Goal: Use online tool/utility: Utilize a website feature to perform a specific function

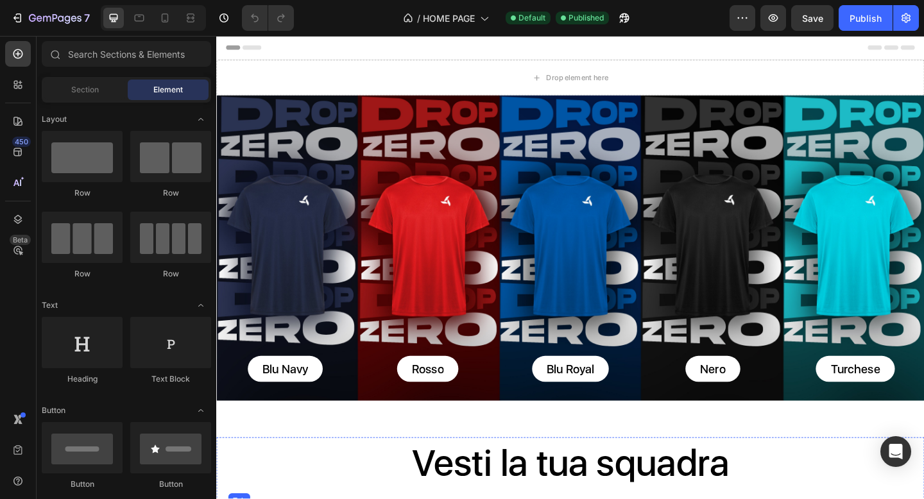
radio input "false"
click at [393, 170] on div "Background Image" at bounding box center [601, 267] width 770 height 332
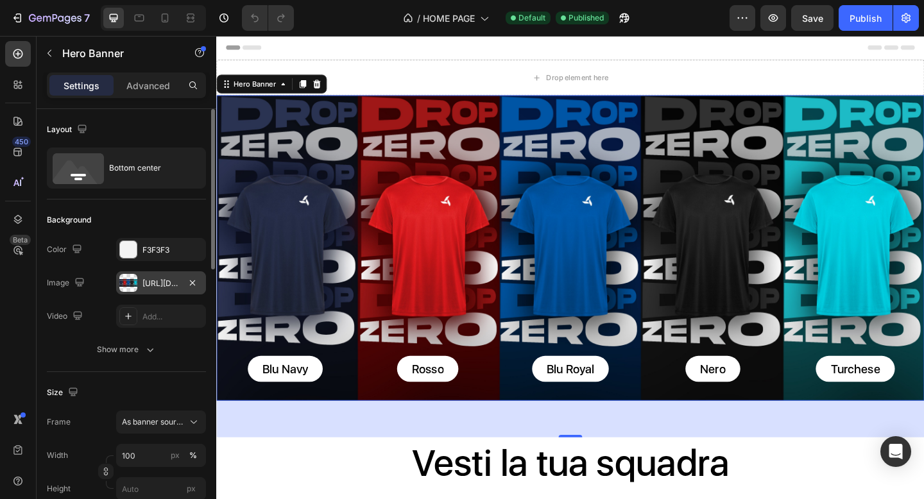
click at [151, 284] on div "[URL][DOMAIN_NAME]" at bounding box center [160, 284] width 37 height 12
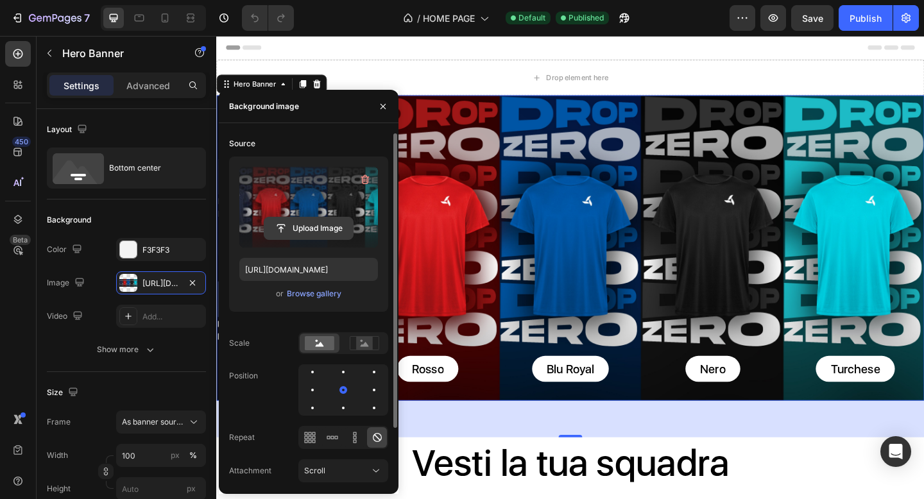
click at [312, 236] on input "file" at bounding box center [308, 228] width 89 height 22
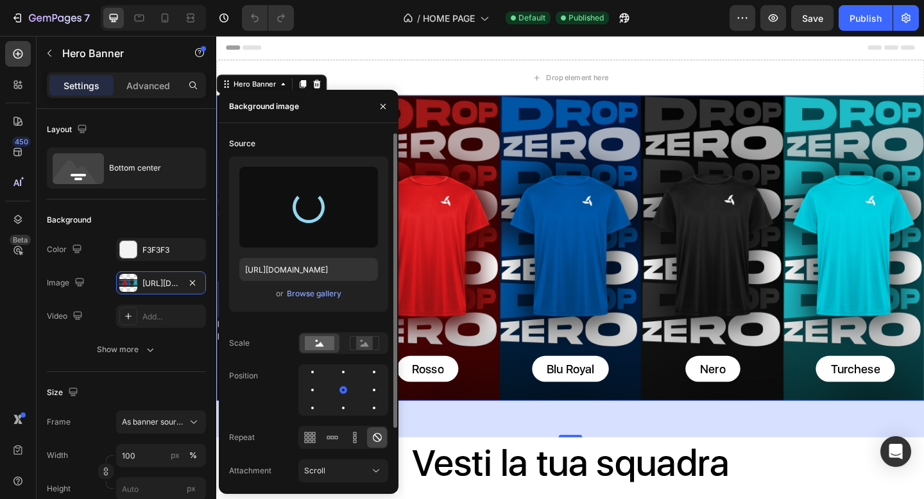
type input "[URL][DOMAIN_NAME]"
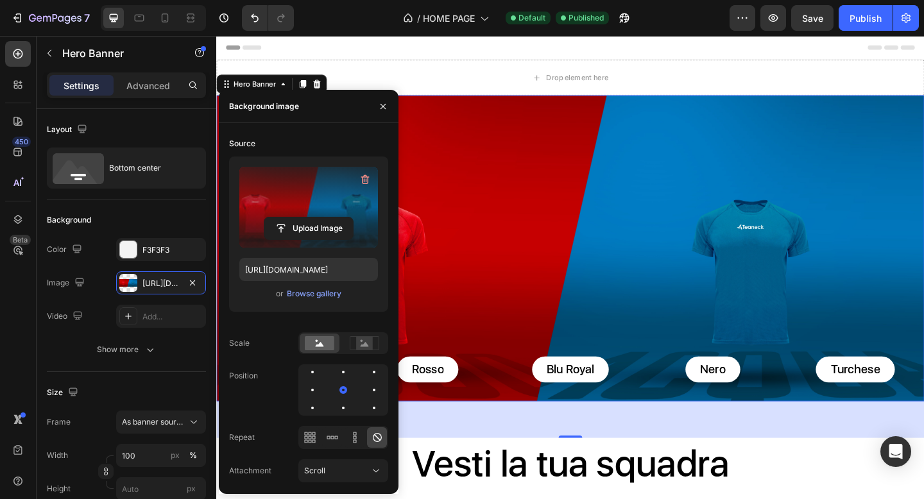
click at [550, 171] on div "Background Image" at bounding box center [601, 267] width 770 height 333
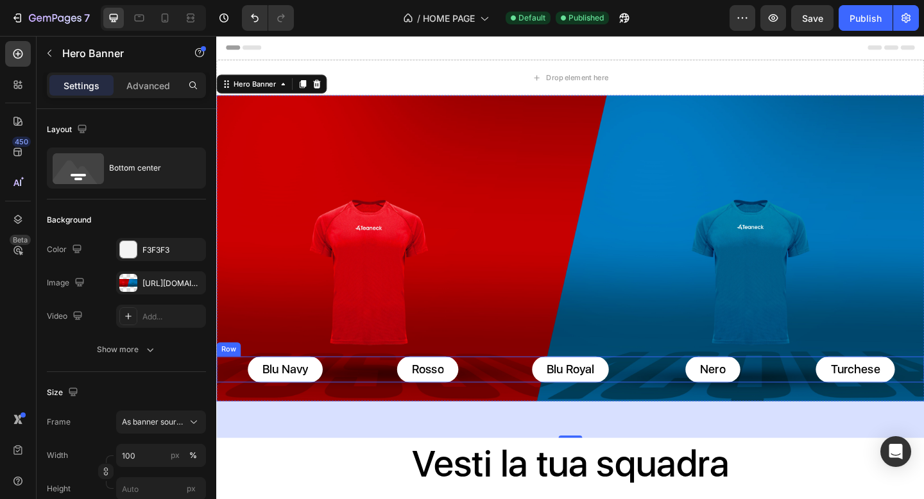
click at [673, 395] on div "Blu Navy Button Rosso Button Blu Royal Button Nero Button Turchese Button Row" at bounding box center [601, 399] width 770 height 28
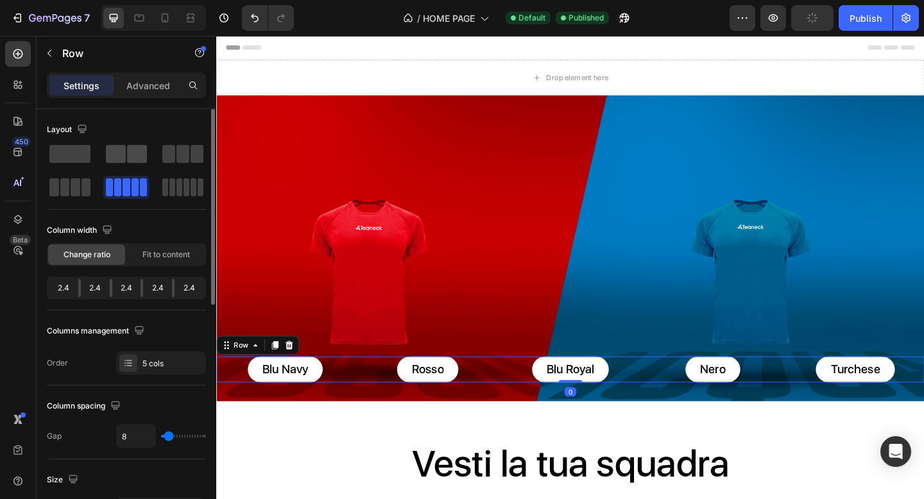
click at [142, 158] on span at bounding box center [137, 154] width 20 height 18
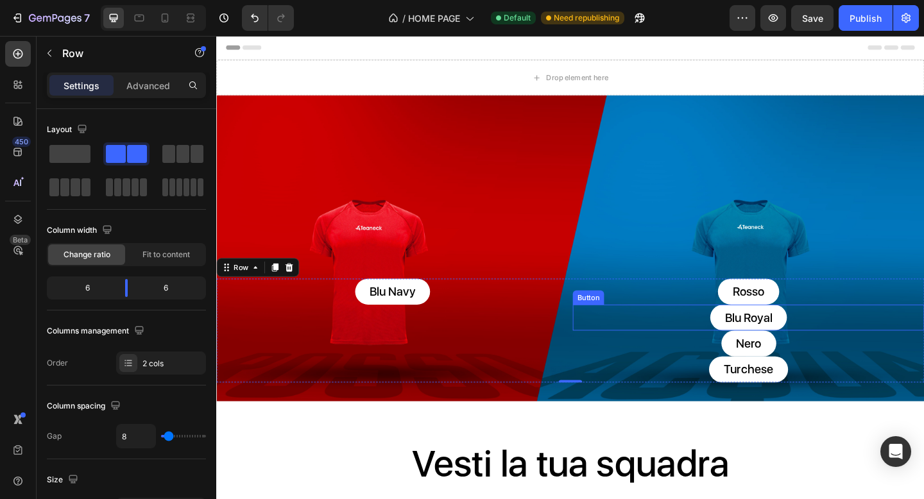
click at [735, 339] on div "Blu Royal Button" at bounding box center [795, 342] width 382 height 28
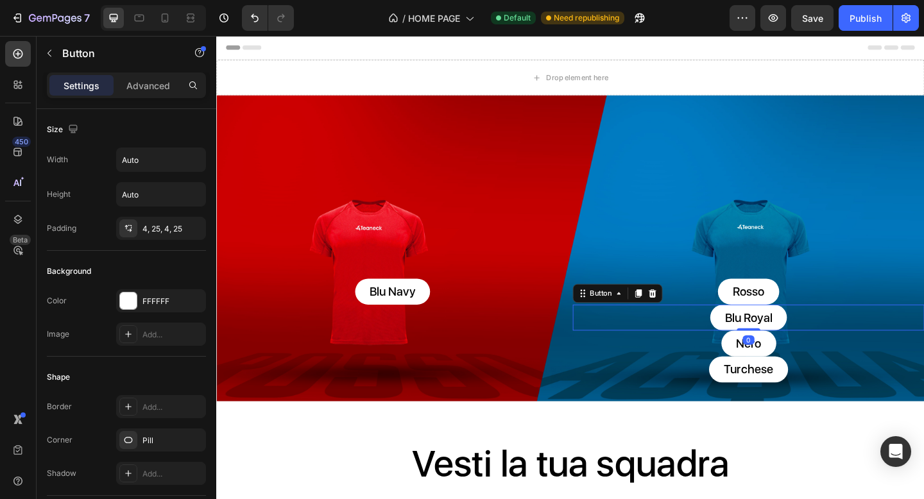
click at [688, 315] on icon at bounding box center [690, 316] width 8 height 9
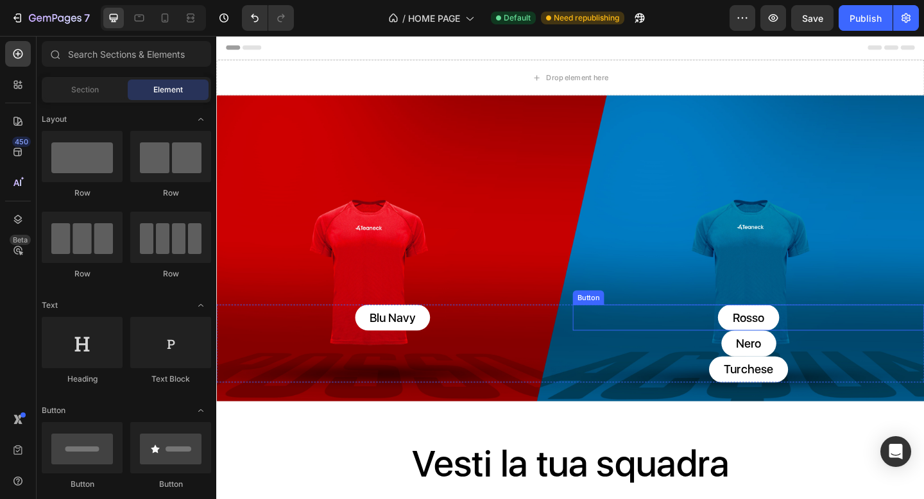
click at [737, 343] on div "Rosso Button" at bounding box center [795, 342] width 382 height 28
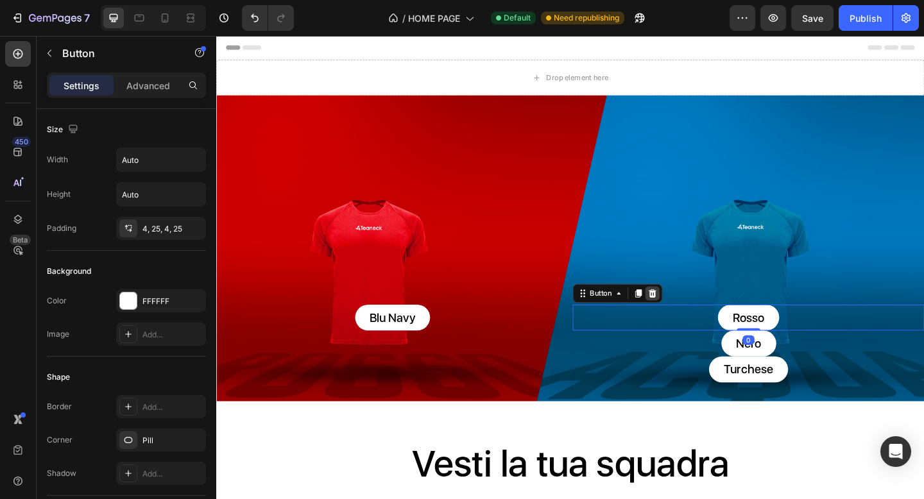
click at [689, 316] on icon at bounding box center [690, 316] width 10 height 10
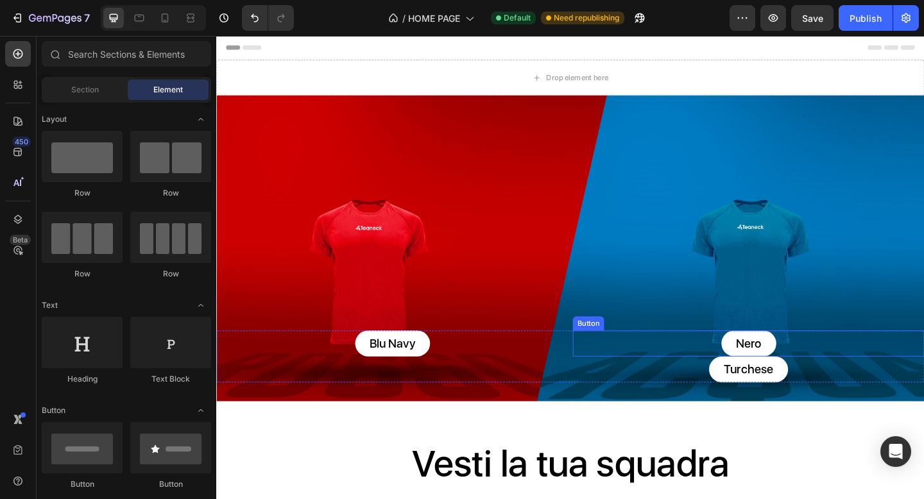
click at [711, 378] on div "Nero Button" at bounding box center [795, 371] width 382 height 28
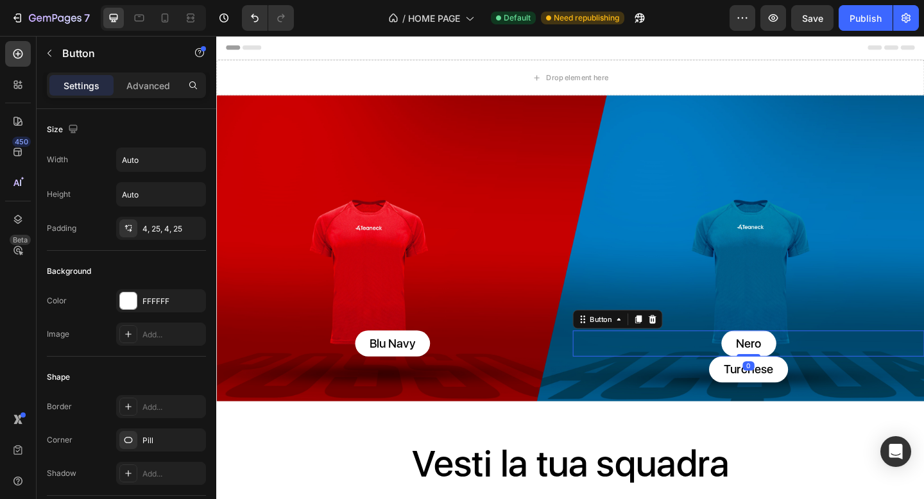
click at [689, 341] on icon at bounding box center [690, 344] width 10 height 10
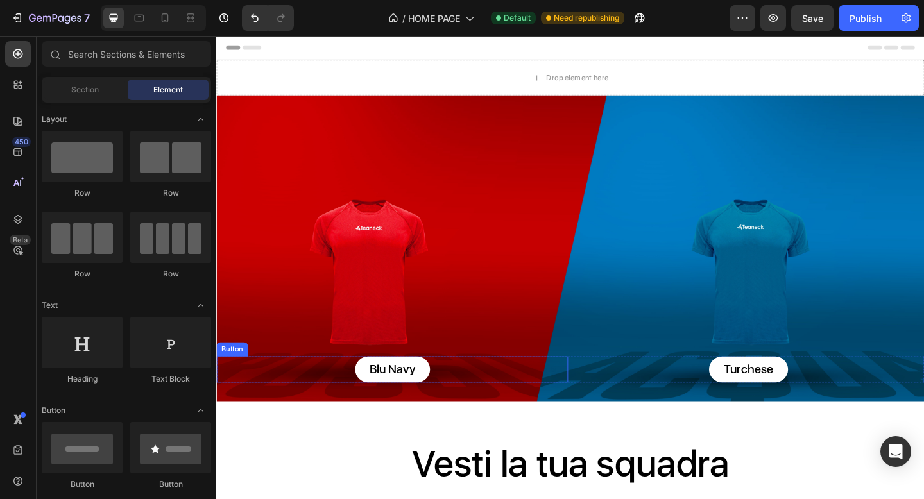
click at [579, 398] on div "Blu Navy Button" at bounding box center [407, 399] width 382 height 28
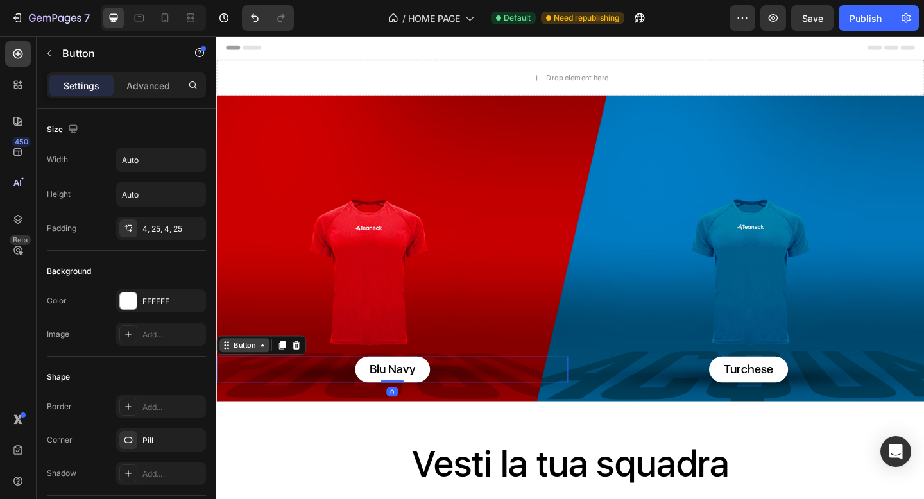
click at [257, 369] on div "Button" at bounding box center [246, 373] width 29 height 12
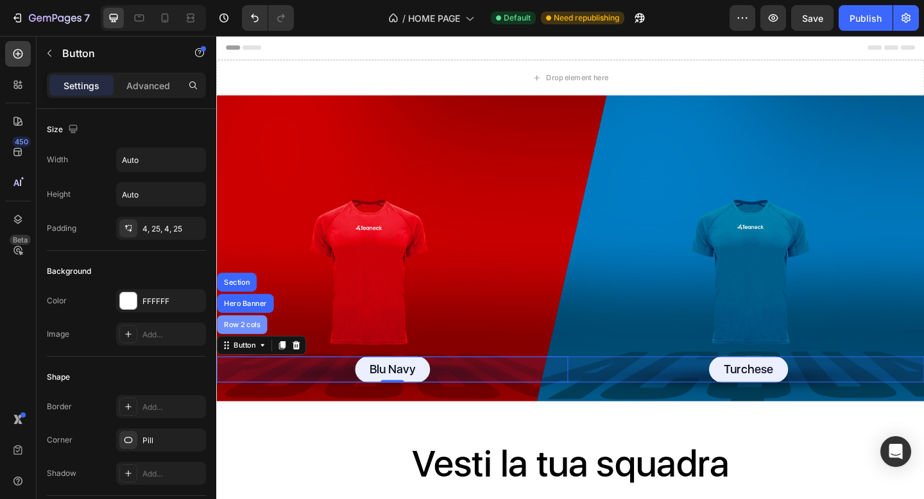
click at [254, 351] on div "Row 2 cols" at bounding box center [244, 350] width 55 height 21
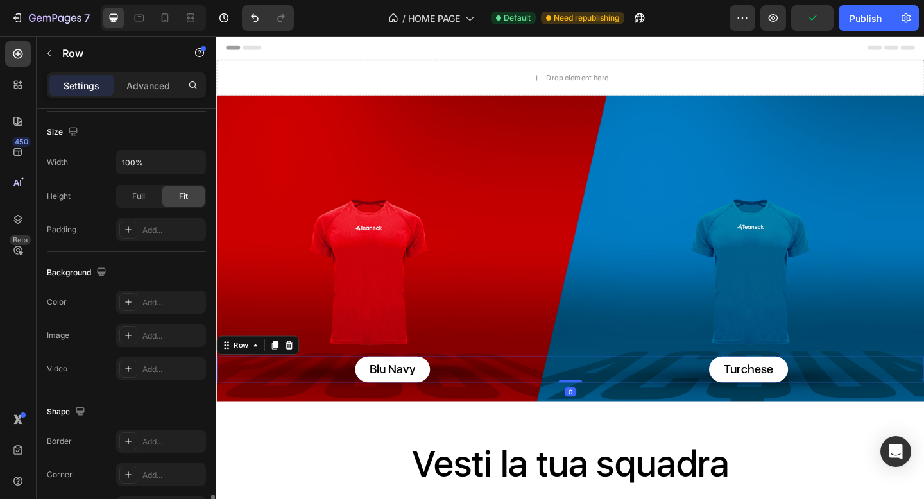
scroll to position [502, 0]
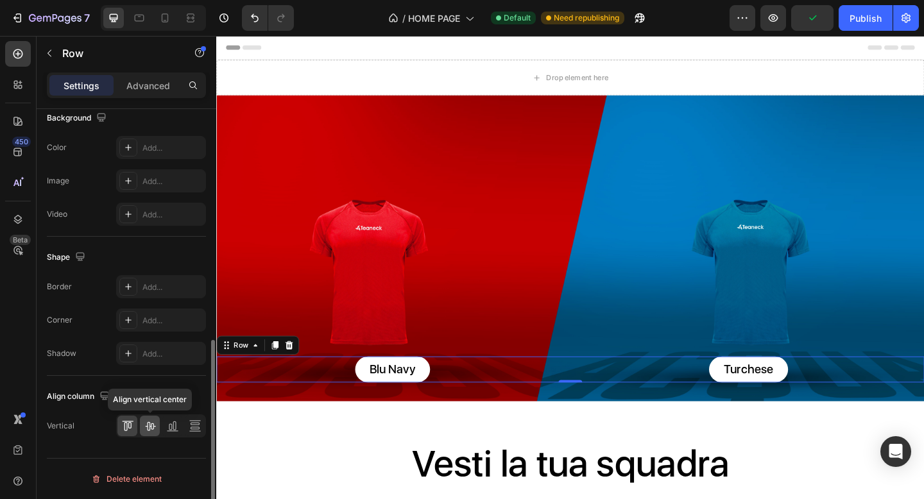
click at [146, 428] on icon at bounding box center [150, 425] width 13 height 13
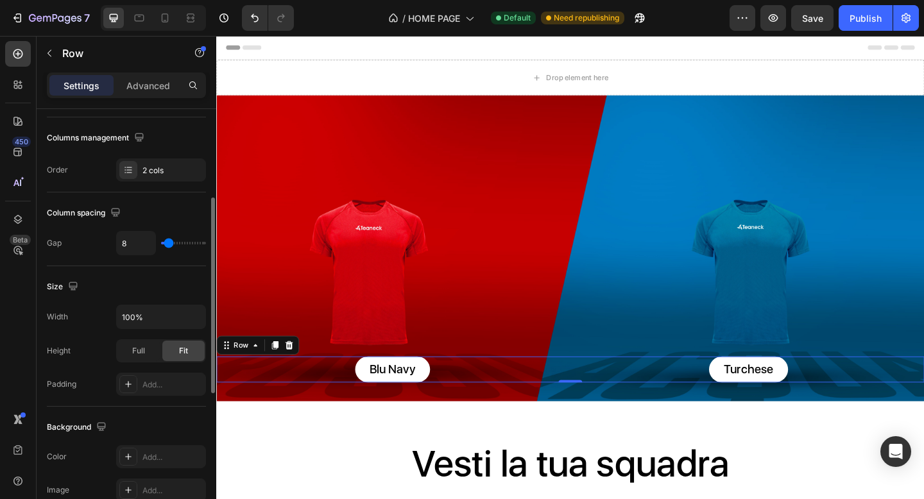
scroll to position [83, 0]
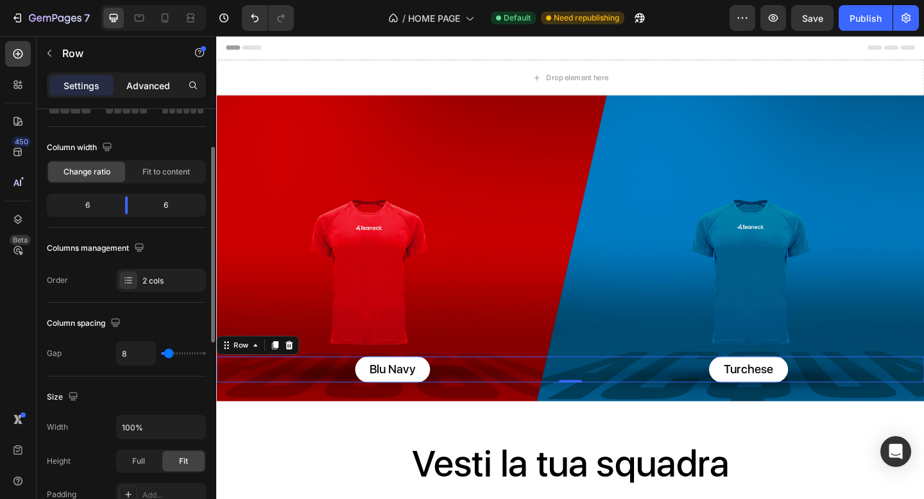
click at [156, 90] on p "Advanced" at bounding box center [148, 85] width 44 height 13
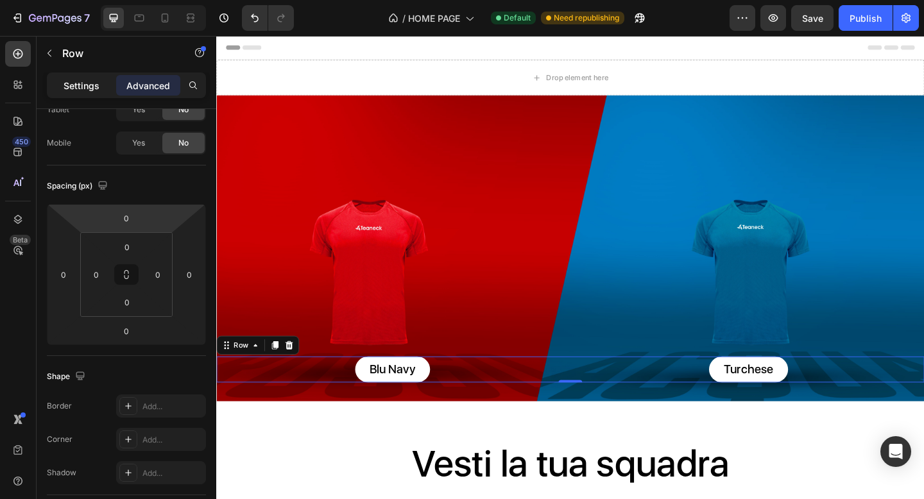
click at [88, 83] on p "Settings" at bounding box center [81, 85] width 36 height 13
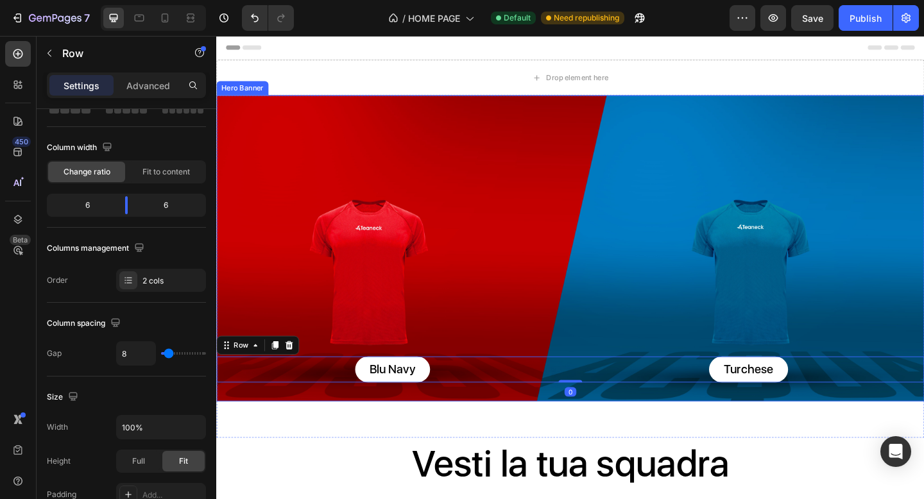
click at [450, 149] on div "Background Image" at bounding box center [601, 267] width 770 height 333
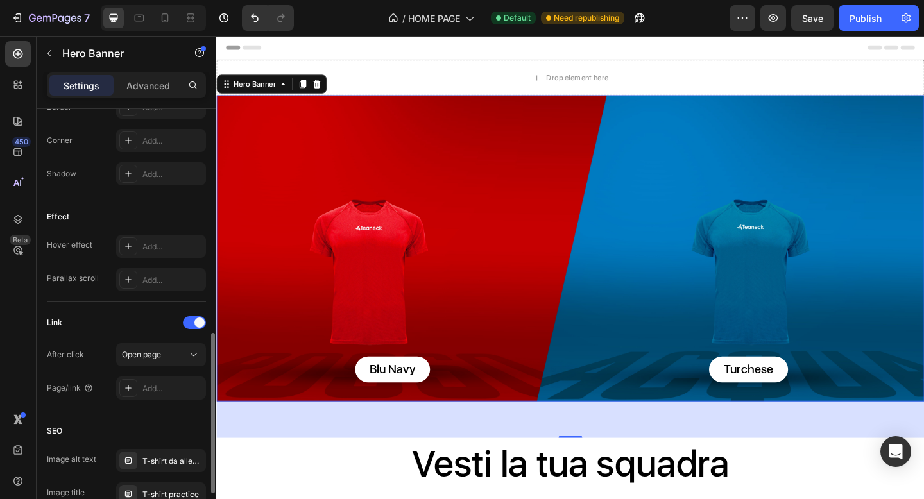
scroll to position [707, 0]
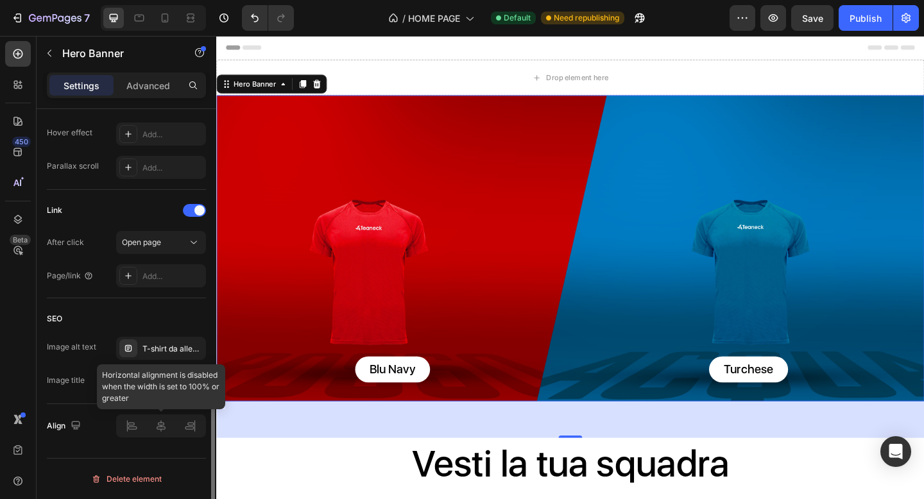
click at [156, 426] on div at bounding box center [161, 425] width 90 height 23
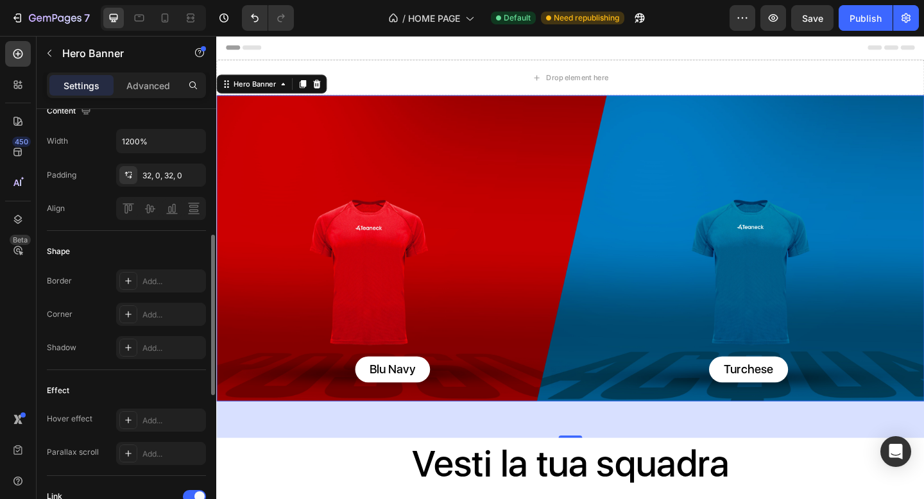
scroll to position [337, 0]
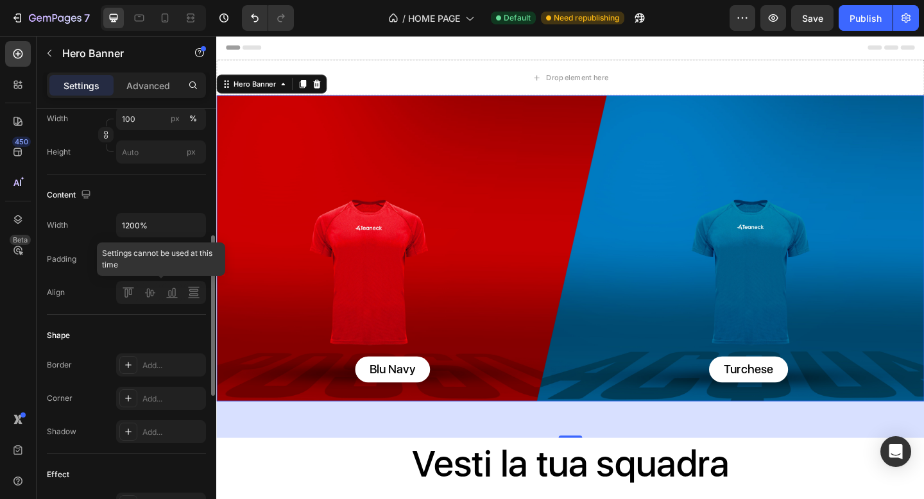
click at [148, 293] on div at bounding box center [161, 292] width 90 height 23
click at [96, 256] on div "Padding 32, 0, 32, 0" at bounding box center [126, 259] width 159 height 23
click at [155, 259] on div "32, 0, 32, 0" at bounding box center [160, 260] width 37 height 12
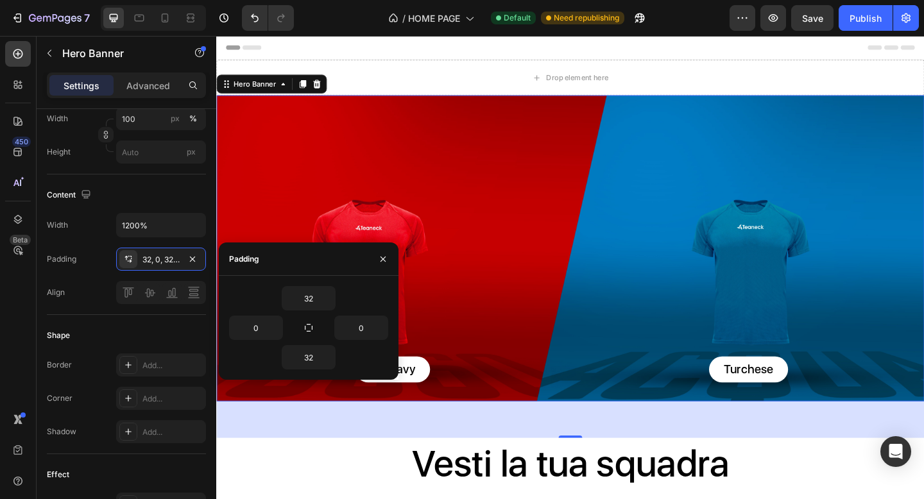
click at [509, 334] on div "Background Image" at bounding box center [601, 267] width 770 height 333
click at [516, 393] on div "Blu Navy Button" at bounding box center [407, 399] width 382 height 28
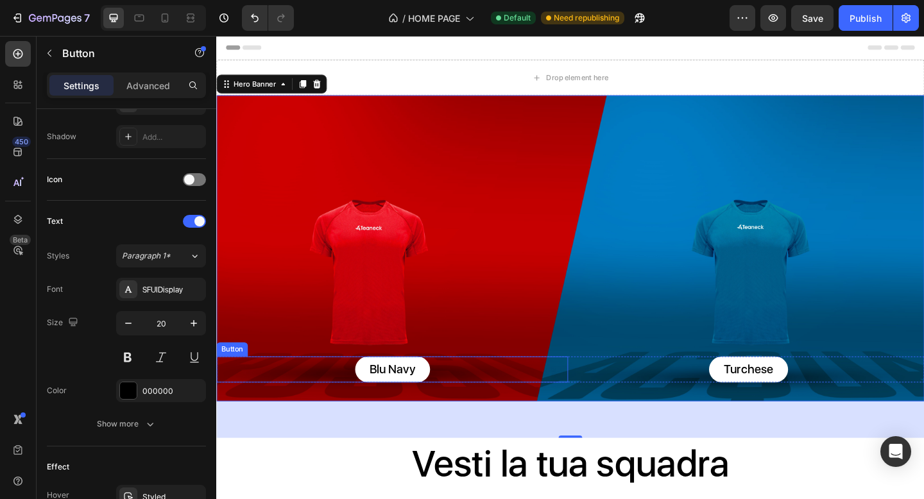
scroll to position [0, 0]
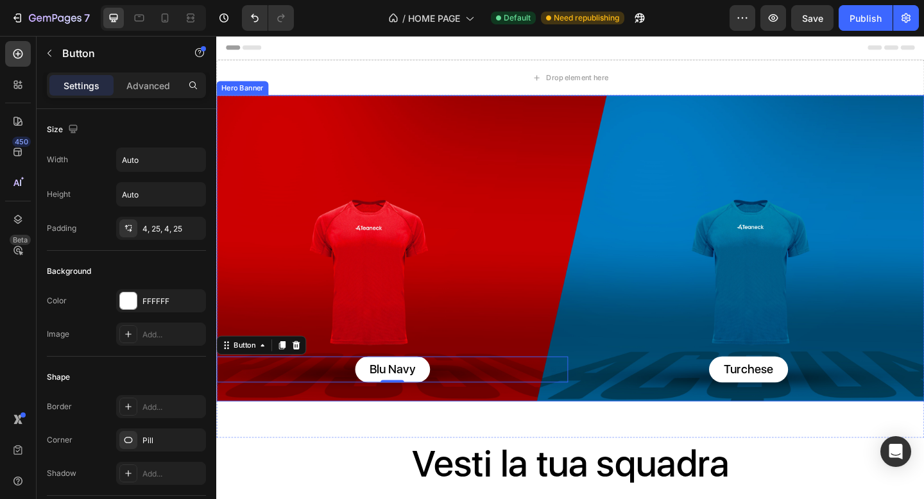
click at [530, 317] on div "Background Image" at bounding box center [601, 267] width 770 height 333
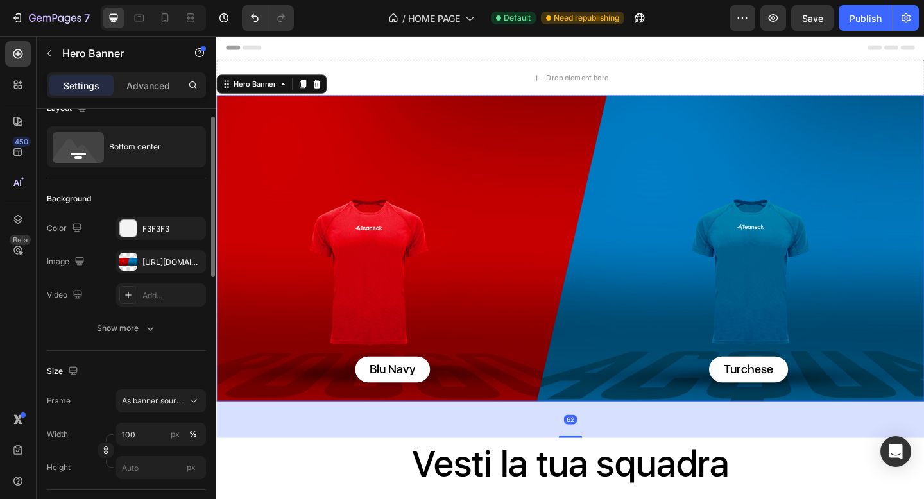
scroll to position [70, 0]
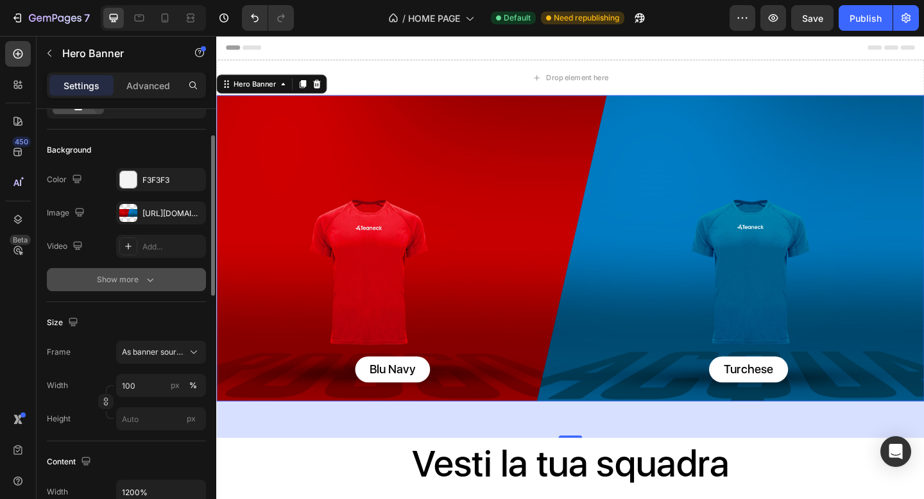
click at [122, 282] on div "Show more" at bounding box center [127, 279] width 60 height 13
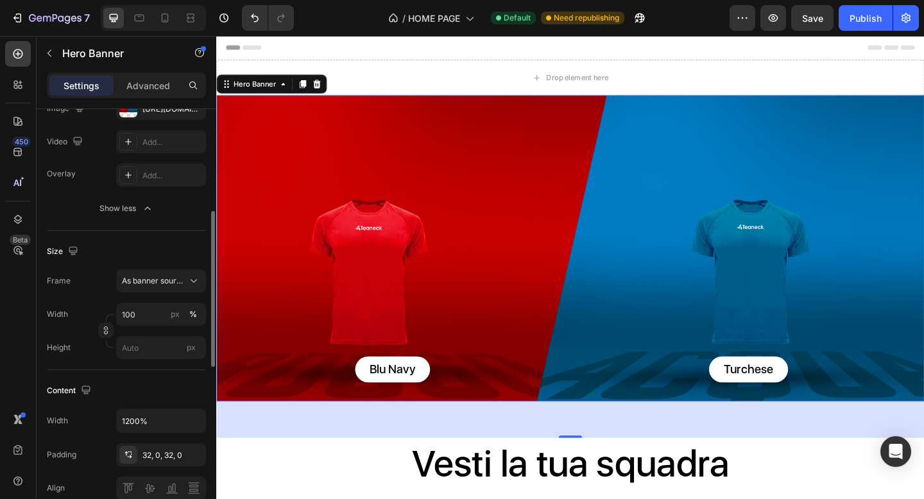
scroll to position [300, 0]
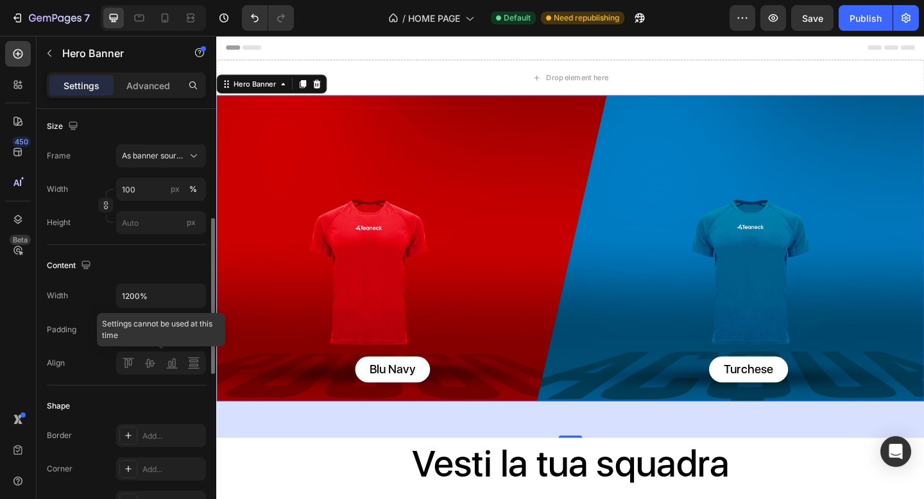
click at [151, 364] on div at bounding box center [161, 362] width 90 height 23
click at [178, 364] on div at bounding box center [161, 362] width 90 height 23
click at [151, 302] on input "1200%" at bounding box center [161, 295] width 89 height 23
click at [158, 301] on input "1200%" at bounding box center [161, 295] width 89 height 23
click at [191, 295] on icon "button" at bounding box center [193, 295] width 5 height 3
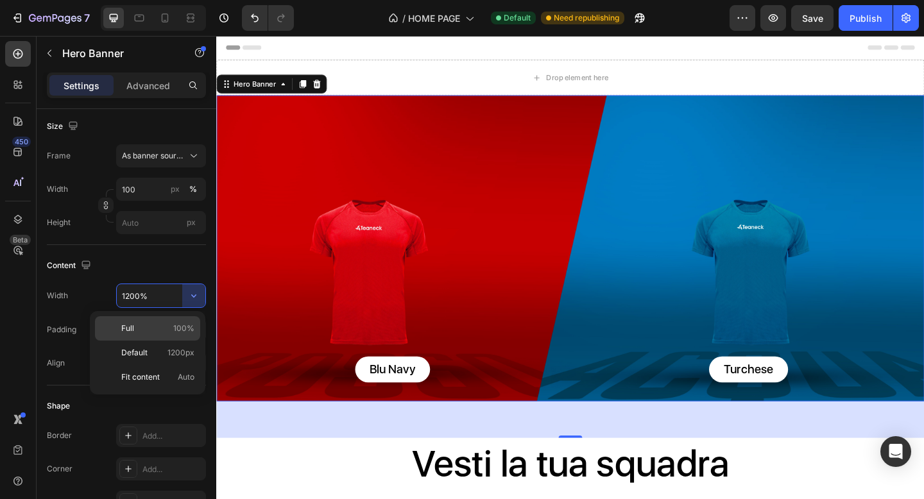
click at [175, 326] on span "100%" at bounding box center [183, 329] width 21 height 12
type input "100%"
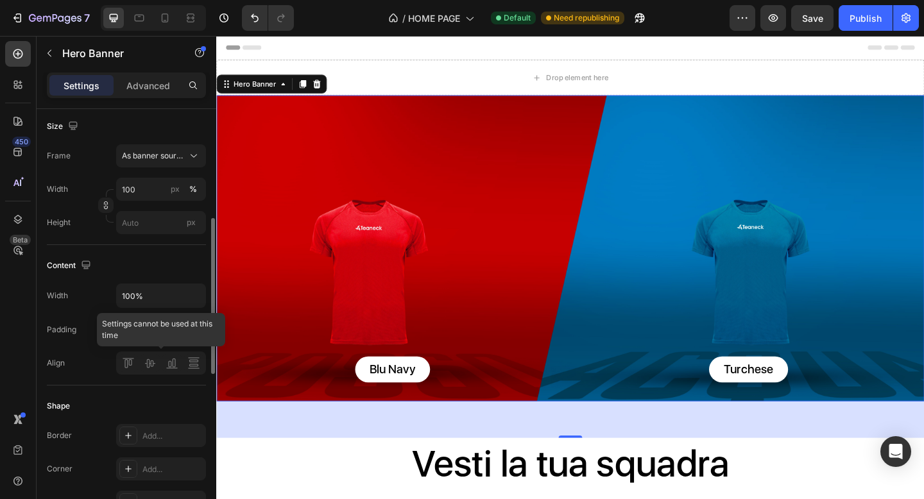
click at [146, 364] on div at bounding box center [161, 362] width 90 height 23
click at [191, 328] on icon "button" at bounding box center [192, 328] width 5 height 5
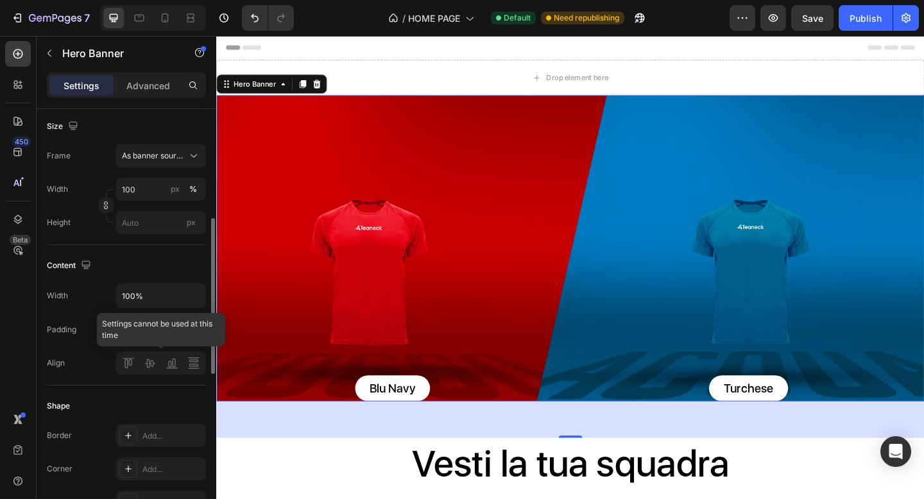
click at [147, 359] on div at bounding box center [161, 362] width 90 height 23
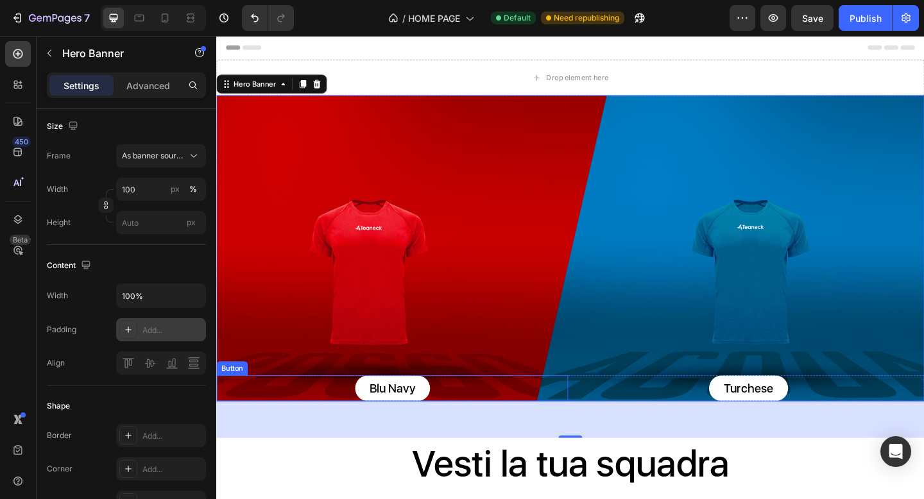
click at [589, 423] on div "Blu Navy Button" at bounding box center [407, 419] width 382 height 28
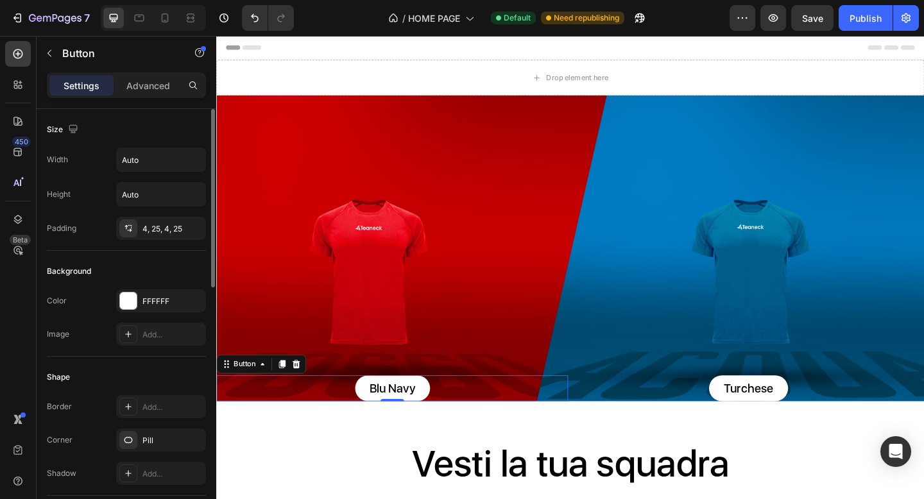
scroll to position [131, 0]
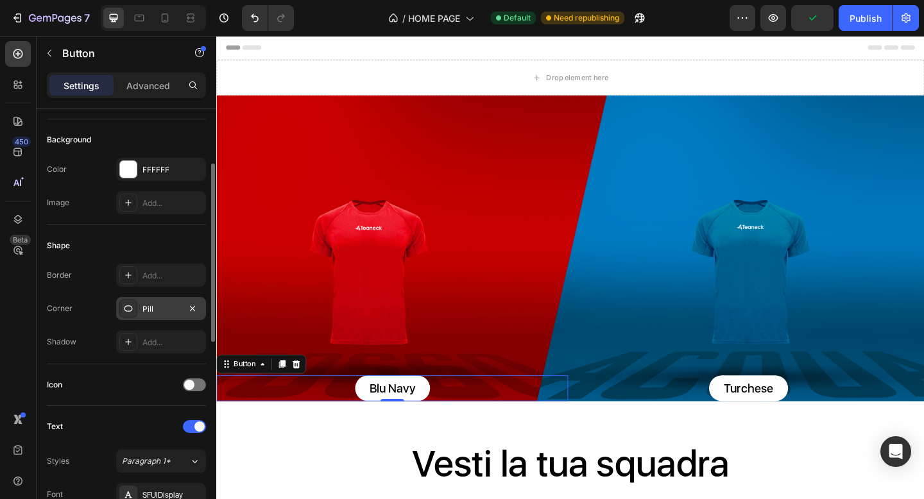
click at [160, 308] on div "Pill" at bounding box center [160, 309] width 37 height 12
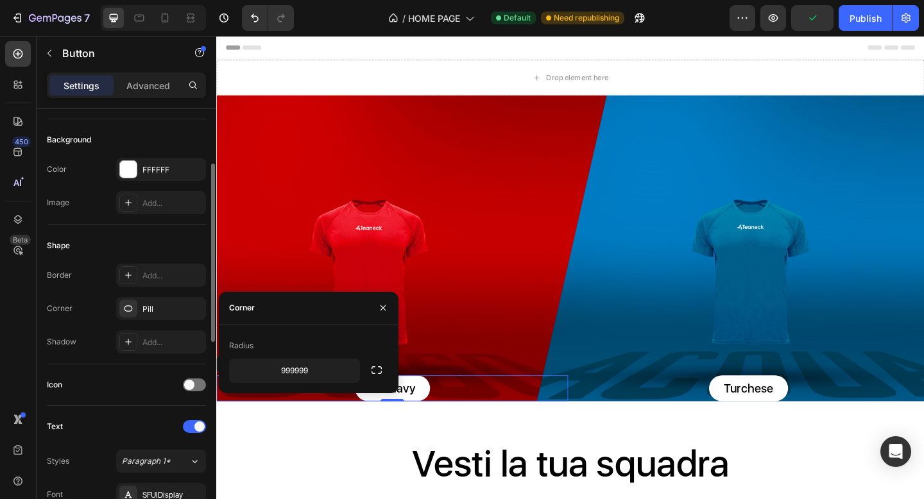
click at [86, 319] on div "Border Add... Corner Pill Shadow Add..." at bounding box center [126, 309] width 159 height 90
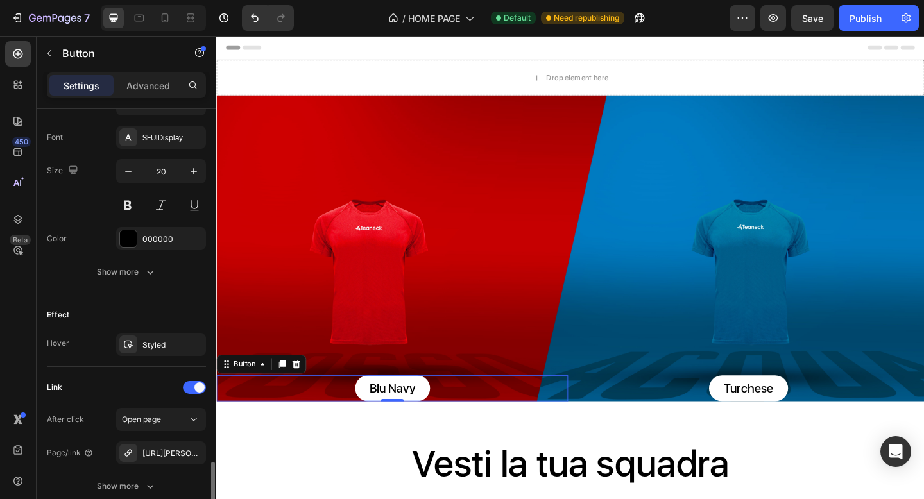
scroll to position [593, 0]
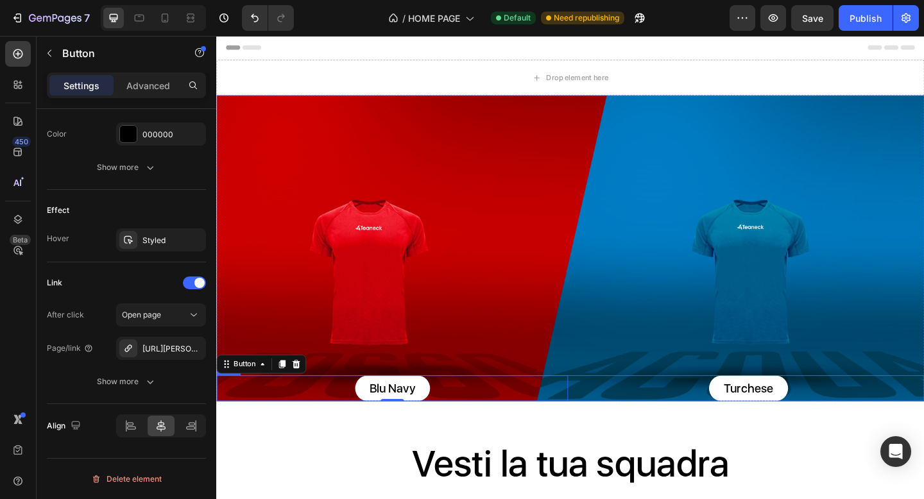
click at [604, 409] on div "Turchese Button" at bounding box center [795, 419] width 382 height 28
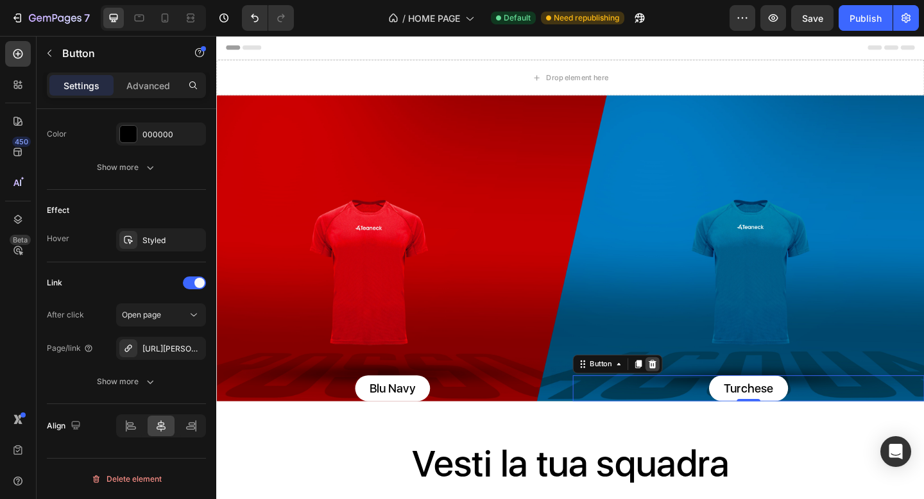
click at [689, 393] on icon at bounding box center [690, 393] width 10 height 10
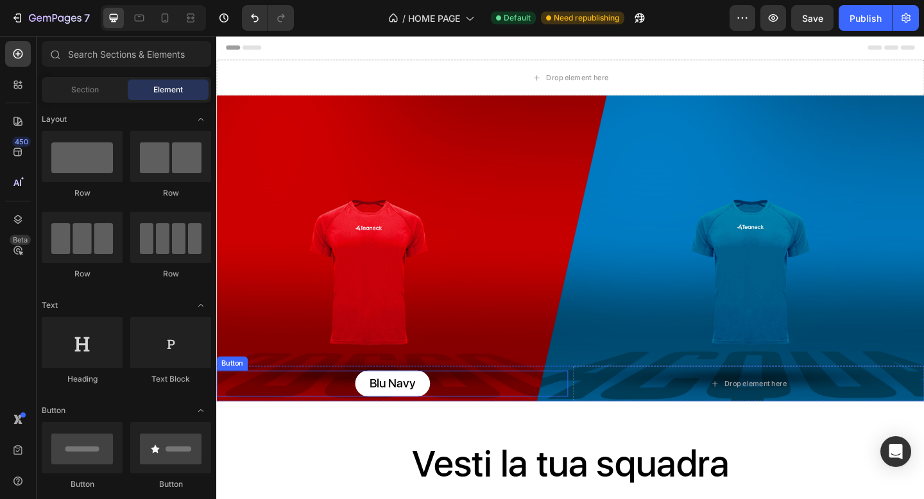
click at [560, 414] on div "Blu Navy Button" at bounding box center [407, 414] width 382 height 28
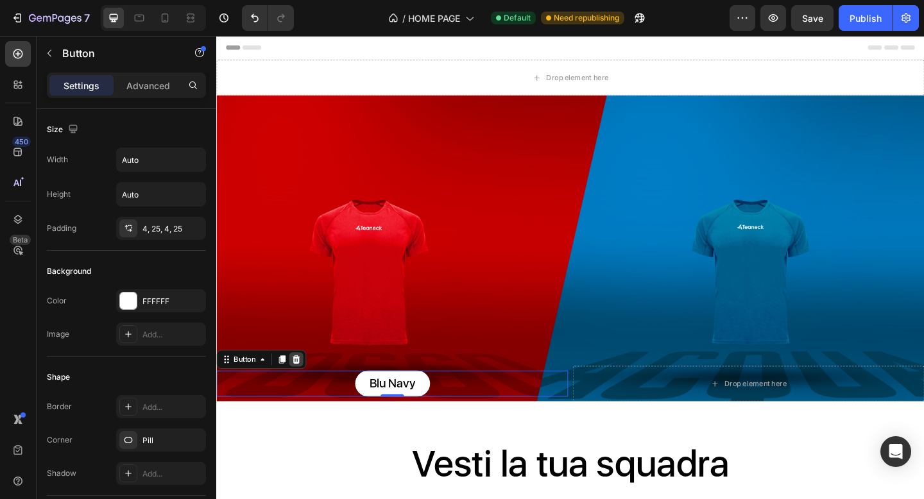
click at [301, 384] on icon at bounding box center [303, 388] width 8 height 9
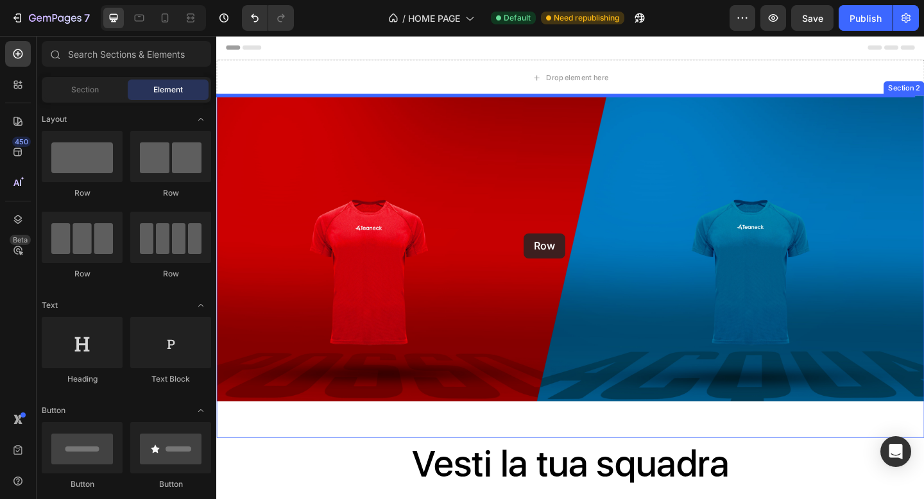
drag, startPoint x: 401, startPoint y: 200, endPoint x: 552, endPoint y: 251, distance: 158.4
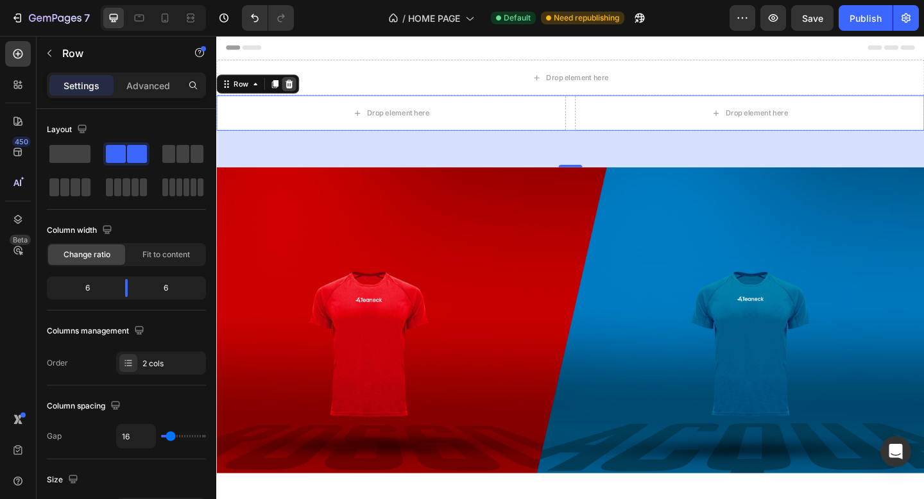
click at [291, 83] on icon at bounding box center [295, 88] width 10 height 10
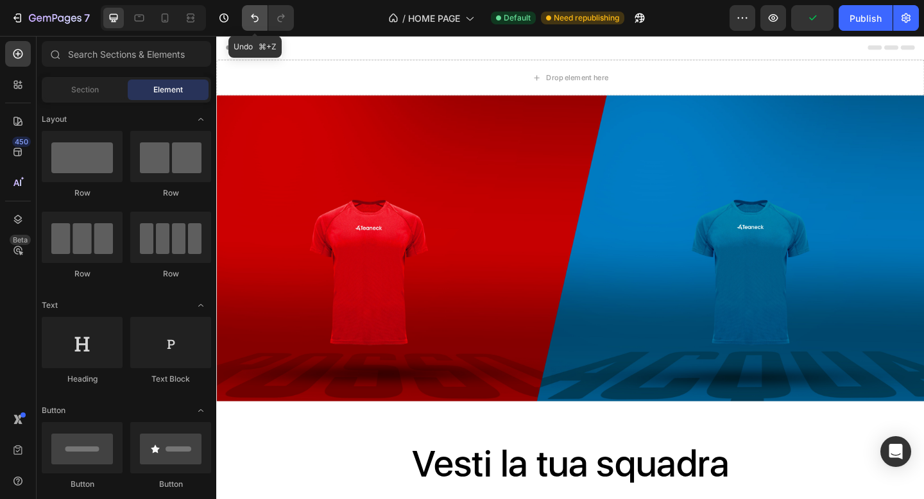
click at [259, 22] on icon "Undo/Redo" at bounding box center [254, 18] width 13 height 13
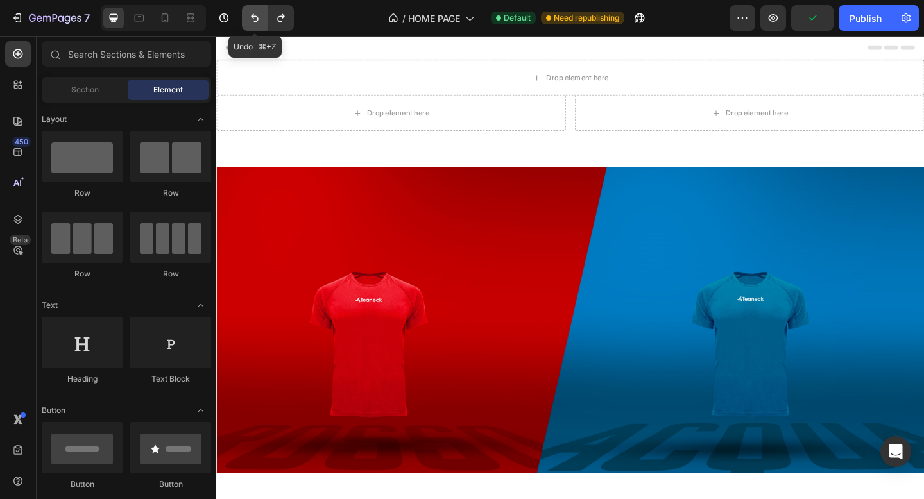
click at [257, 21] on icon "Undo/Redo" at bounding box center [255, 18] width 8 height 8
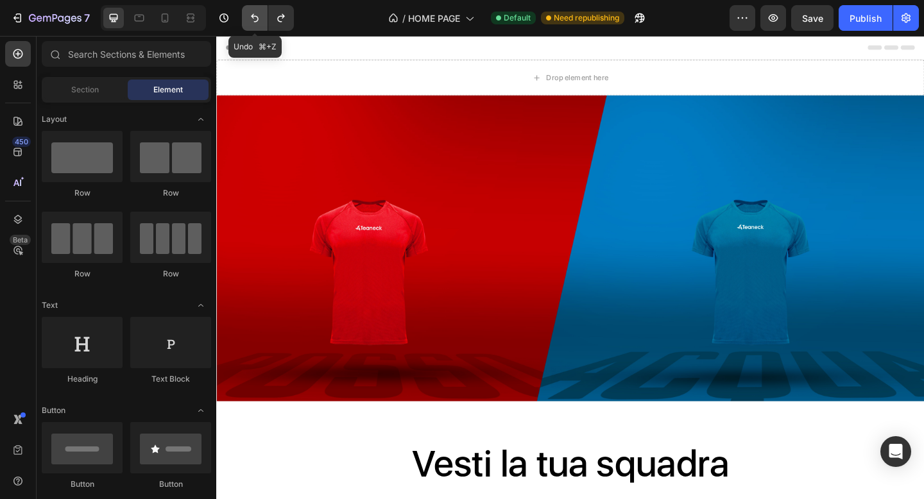
click at [257, 21] on icon "Undo/Redo" at bounding box center [255, 18] width 8 height 8
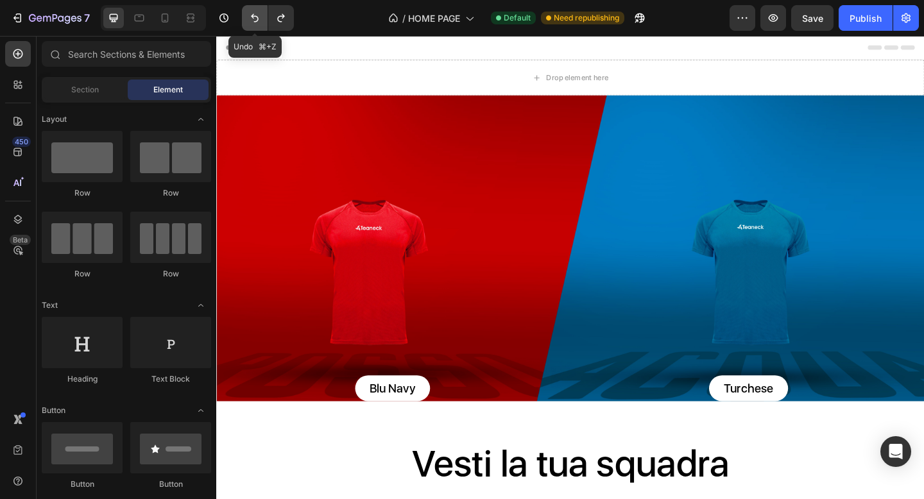
click at [257, 21] on icon "Undo/Redo" at bounding box center [255, 18] width 8 height 8
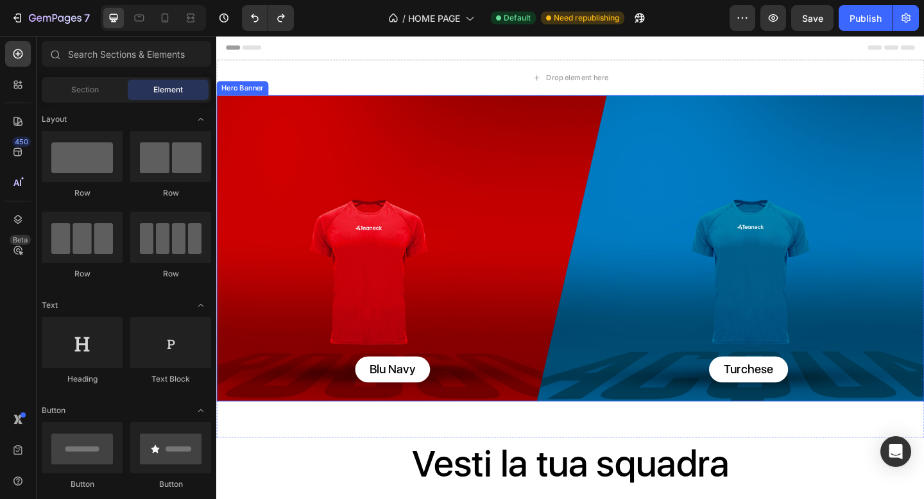
click at [389, 428] on div "Blu Navy Button Rosso Button Blu Royal Button Nero Button Turchese Button Row B…" at bounding box center [601, 398] width 770 height 69
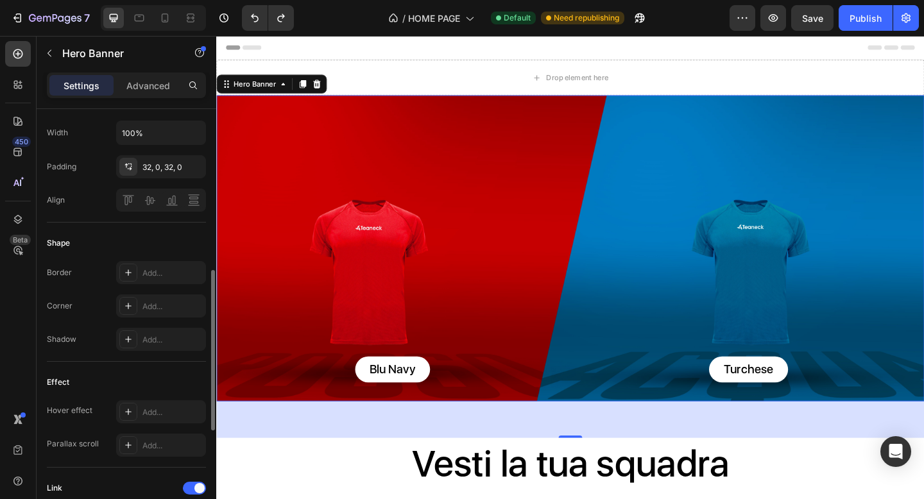
scroll to position [0, 0]
